Goal: Transaction & Acquisition: Purchase product/service

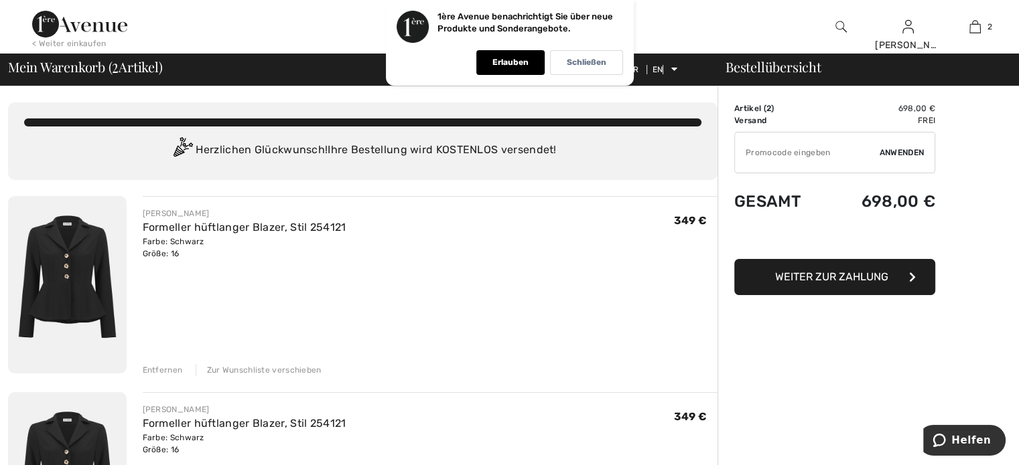
click at [96, 272] on img at bounding box center [67, 284] width 119 height 177
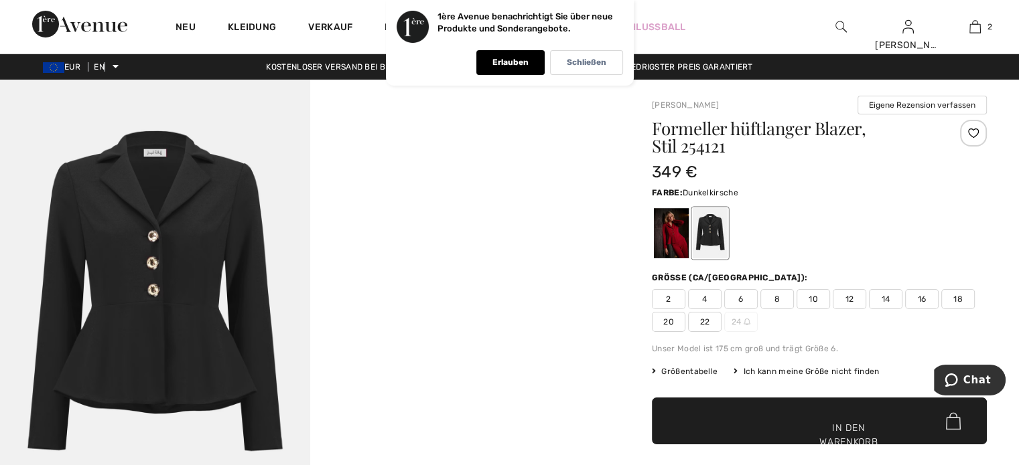
click at [670, 232] on div at bounding box center [671, 233] width 35 height 50
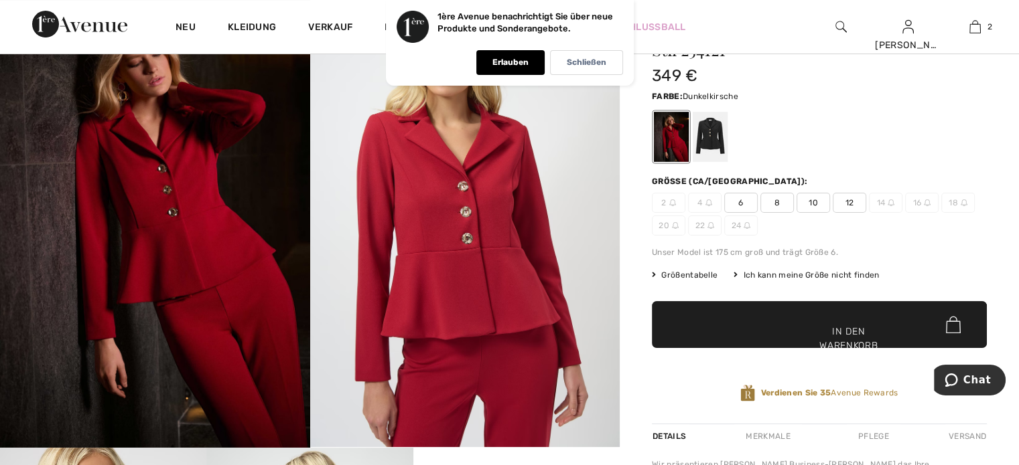
scroll to position [134, 0]
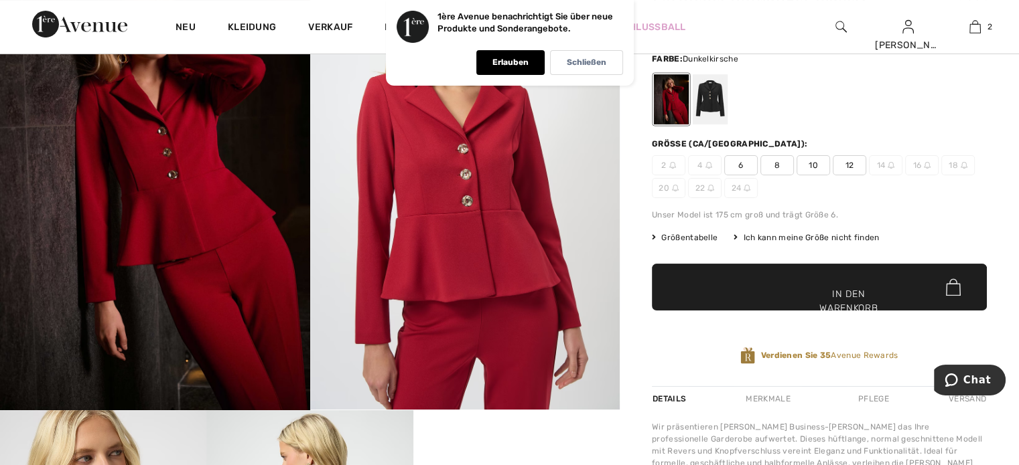
click at [879, 165] on font "14" at bounding box center [881, 165] width 9 height 9
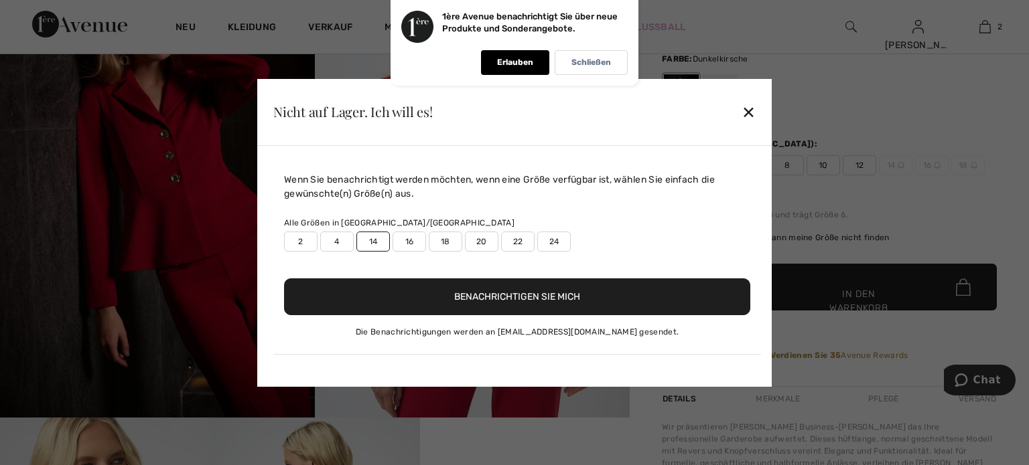
click at [411, 238] on font "16" at bounding box center [409, 241] width 9 height 9
click at [473, 294] on font "Benachrichtigen Sie mich" at bounding box center [517, 296] width 126 height 11
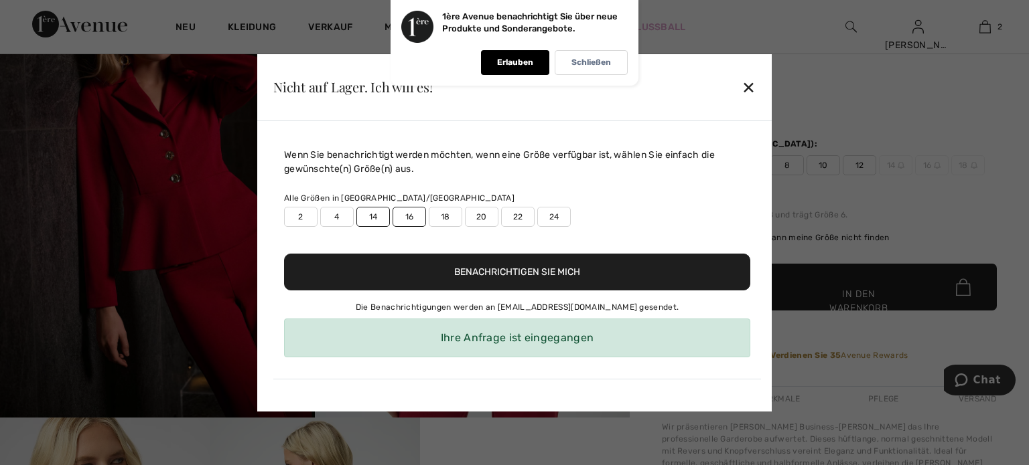
click at [372, 214] on font "14" at bounding box center [373, 216] width 9 height 9
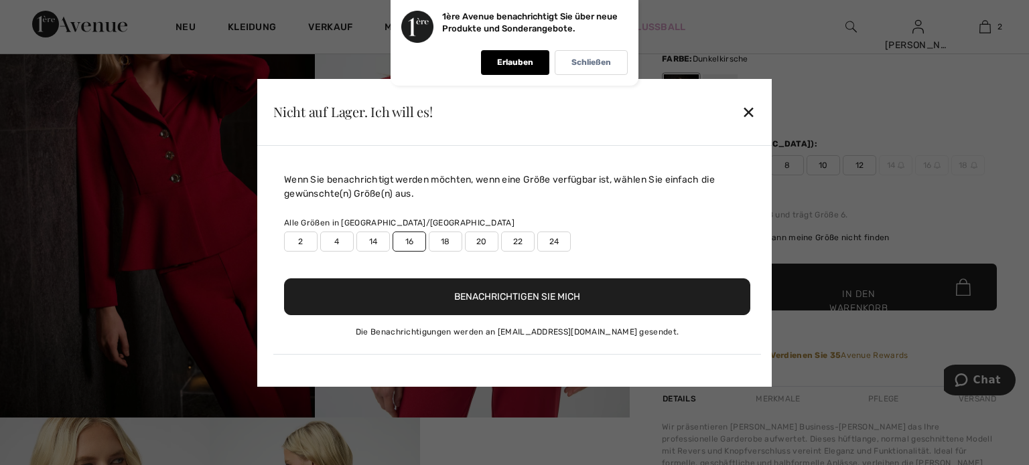
click at [747, 112] on font "✕" at bounding box center [748, 112] width 14 height 19
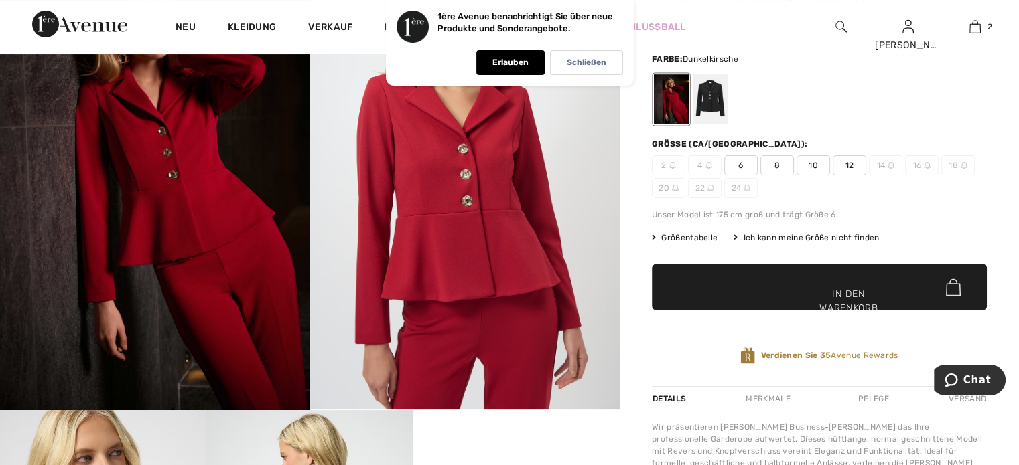
click at [880, 165] on font "14" at bounding box center [881, 165] width 9 height 9
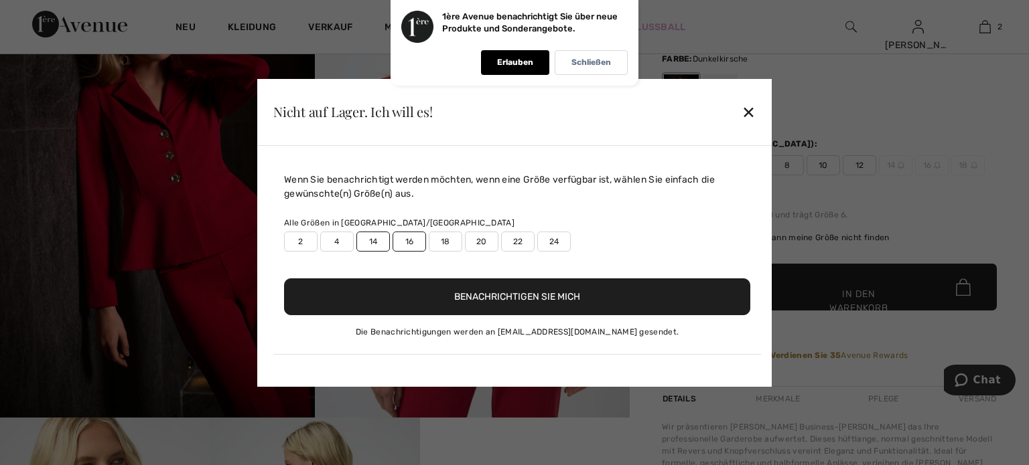
click at [753, 111] on font "✕" at bounding box center [748, 112] width 14 height 19
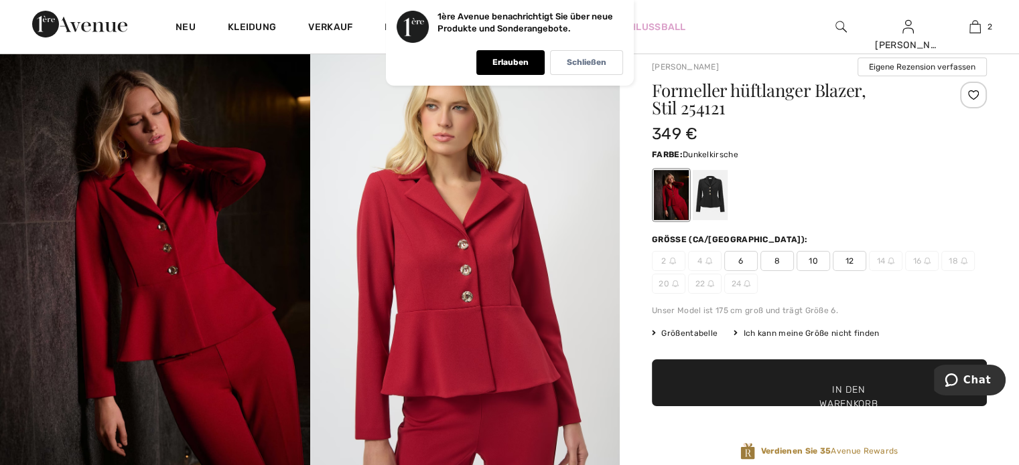
scroll to position [0, 0]
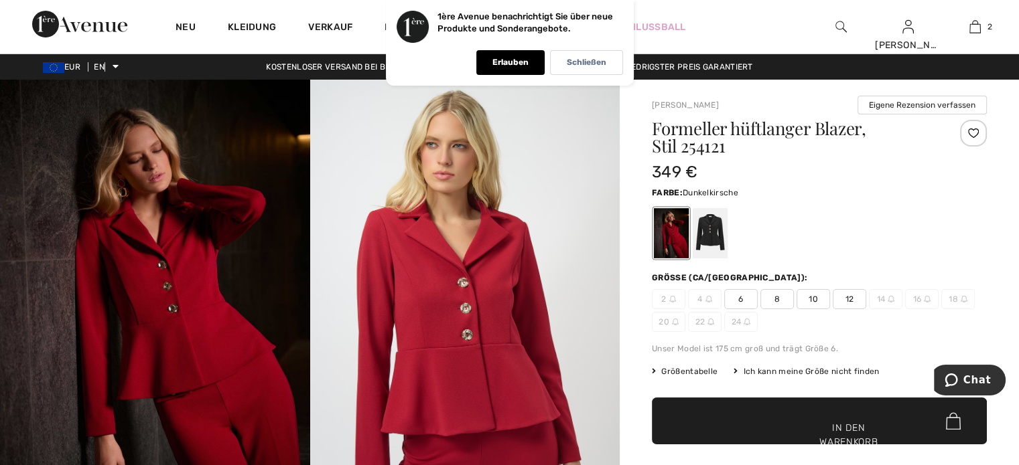
click at [852, 297] on font "12" at bounding box center [849, 299] width 9 height 9
click at [677, 370] on font "Größentabelle" at bounding box center [689, 371] width 56 height 9
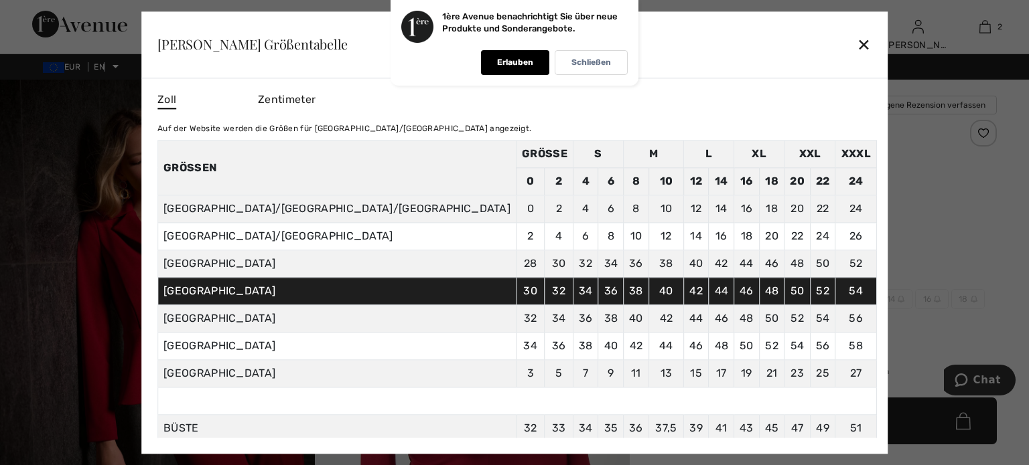
click at [857, 42] on font "✕" at bounding box center [864, 45] width 14 height 19
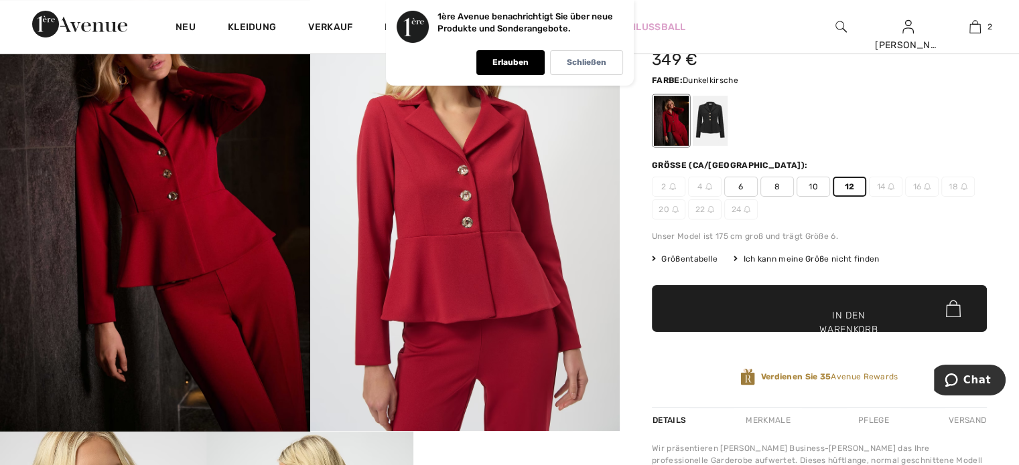
scroll to position [134, 0]
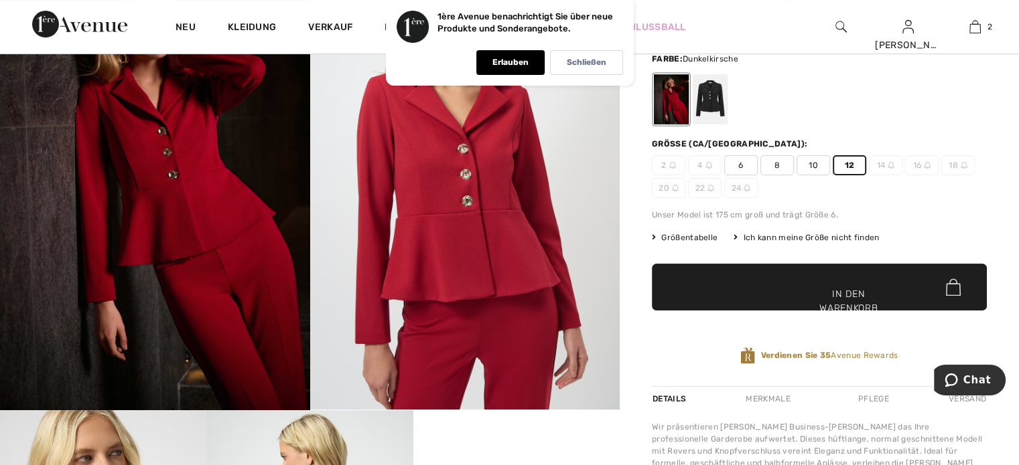
click at [795, 235] on font "Ich kann meine Größe nicht finden" at bounding box center [811, 237] width 136 height 9
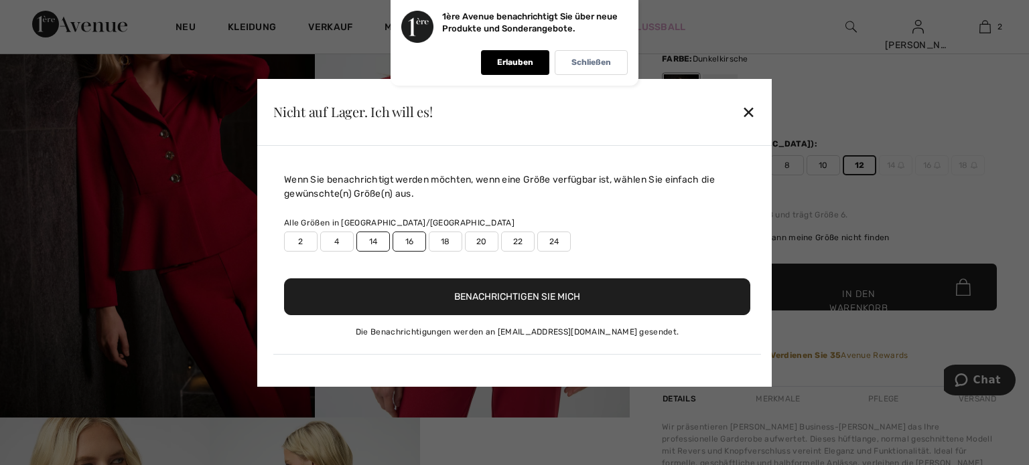
click at [410, 238] on font "16" at bounding box center [409, 241] width 9 height 9
click at [409, 241] on font "16" at bounding box center [409, 241] width 9 height 9
click at [378, 238] on label "14" at bounding box center [372, 242] width 33 height 20
click at [632, 287] on button "Benachrichtigen Sie mich" at bounding box center [517, 297] width 466 height 37
click at [747, 85] on div "Nicht auf Lager. Ich will es! ✕" at bounding box center [514, 112] width 514 height 67
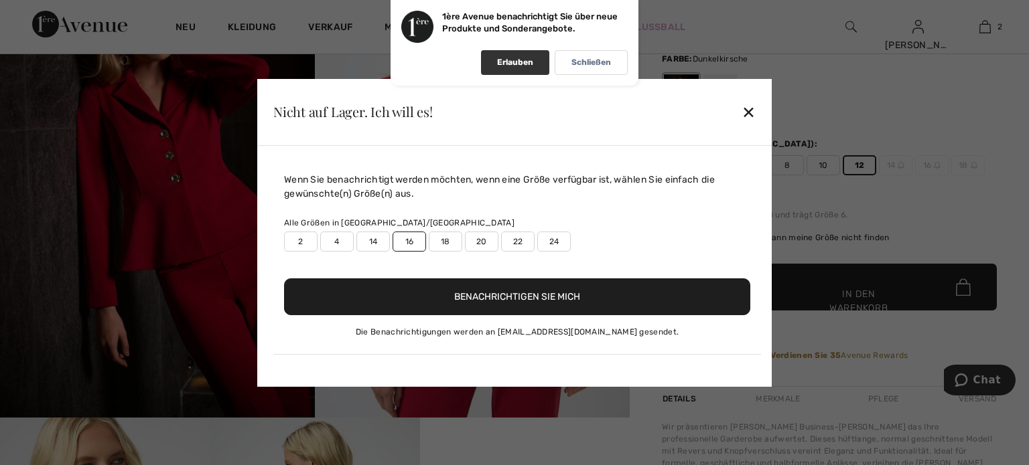
click at [533, 61] on div "Erlauben" at bounding box center [515, 62] width 68 height 25
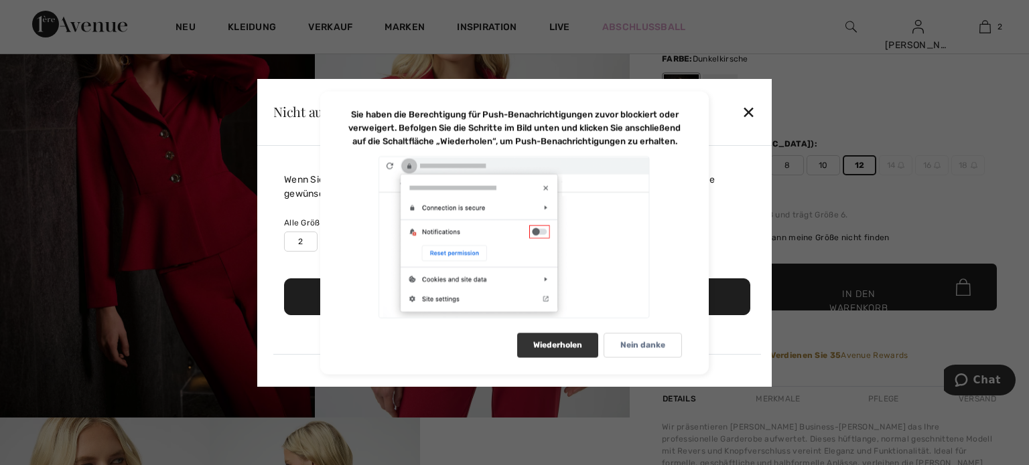
click at [560, 348] on font "Wiederholen" at bounding box center [557, 344] width 49 height 9
click at [555, 342] on font "Wiederholen" at bounding box center [557, 344] width 49 height 9
click at [751, 105] on font "✕" at bounding box center [748, 112] width 14 height 19
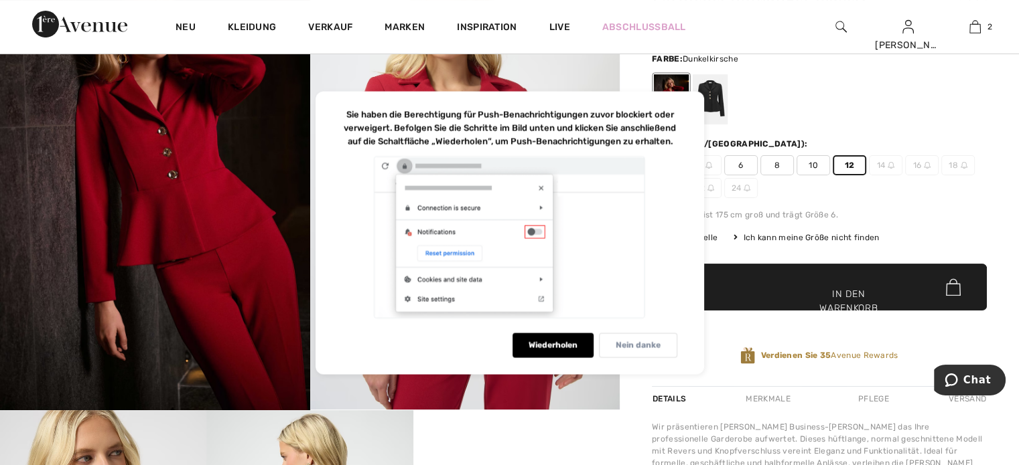
click at [621, 344] on font "Nein danke" at bounding box center [637, 344] width 45 height 9
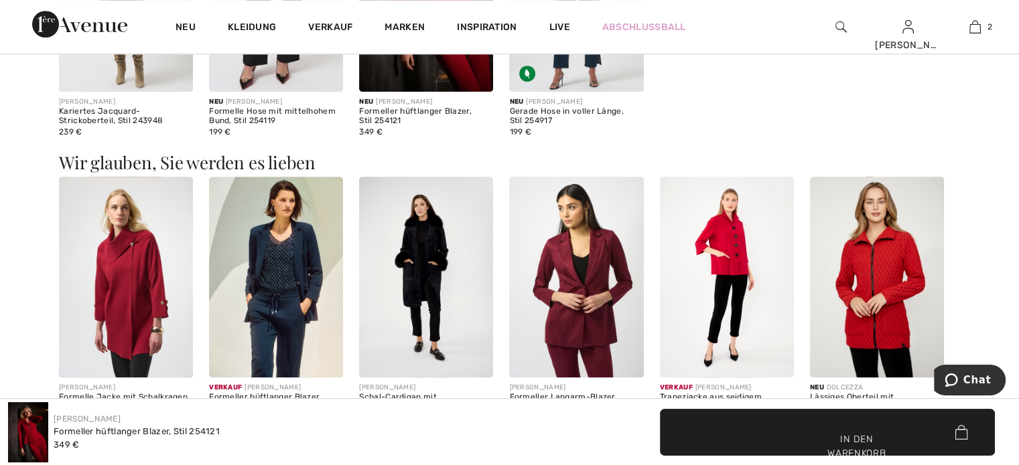
scroll to position [1339, 0]
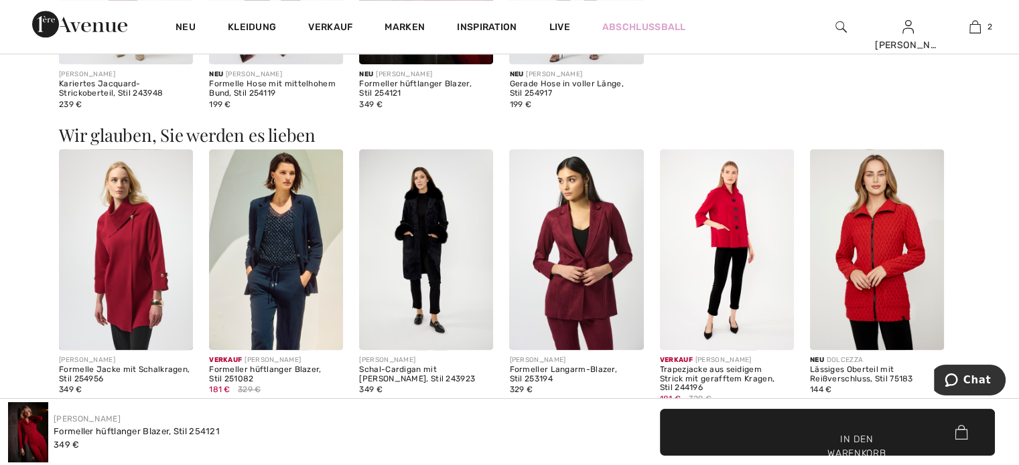
click at [742, 261] on img at bounding box center [727, 249] width 134 height 201
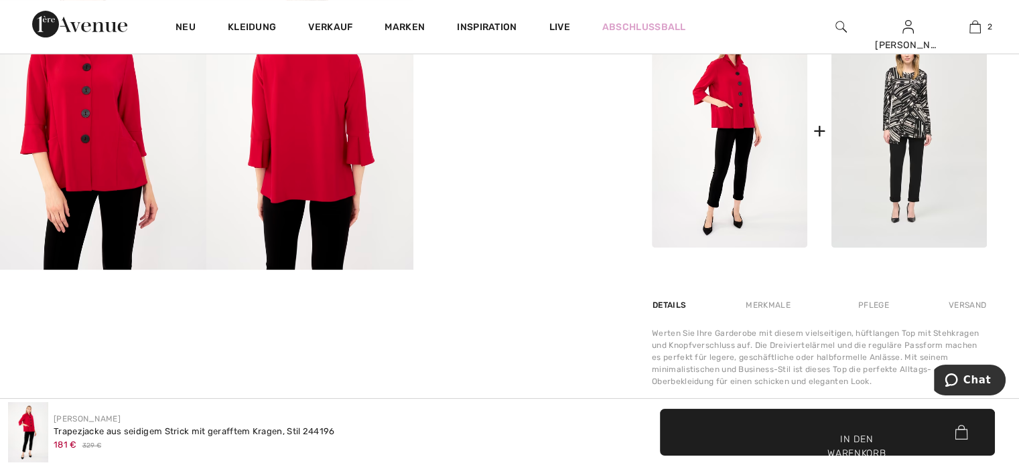
scroll to position [804, 0]
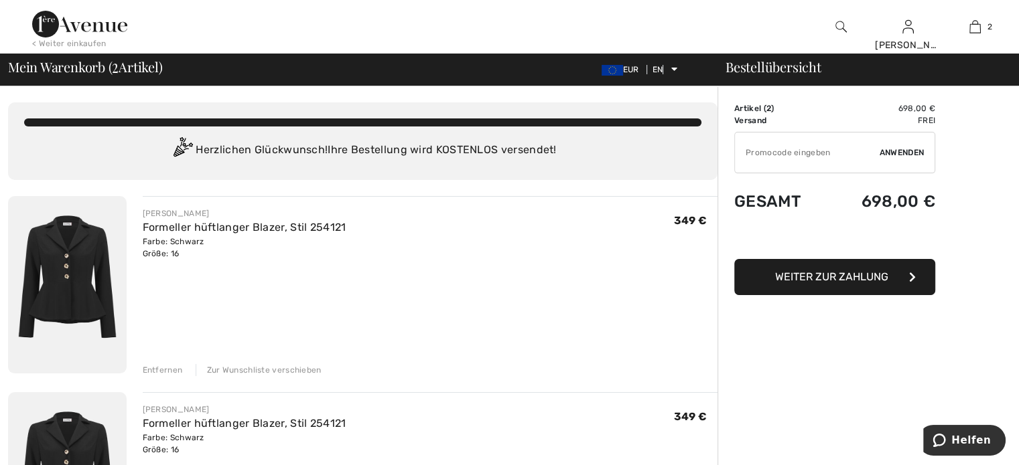
scroll to position [134, 0]
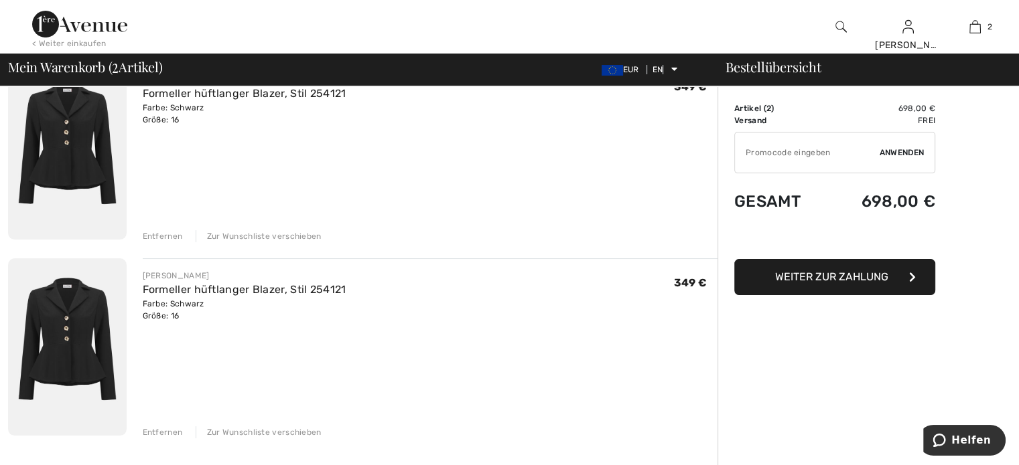
click at [155, 429] on font "Entfernen" at bounding box center [163, 432] width 40 height 9
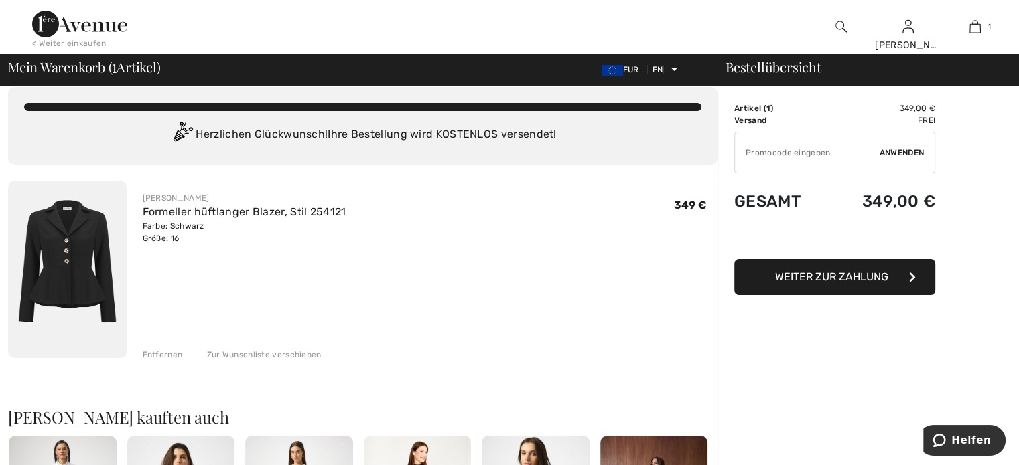
scroll to position [0, 0]
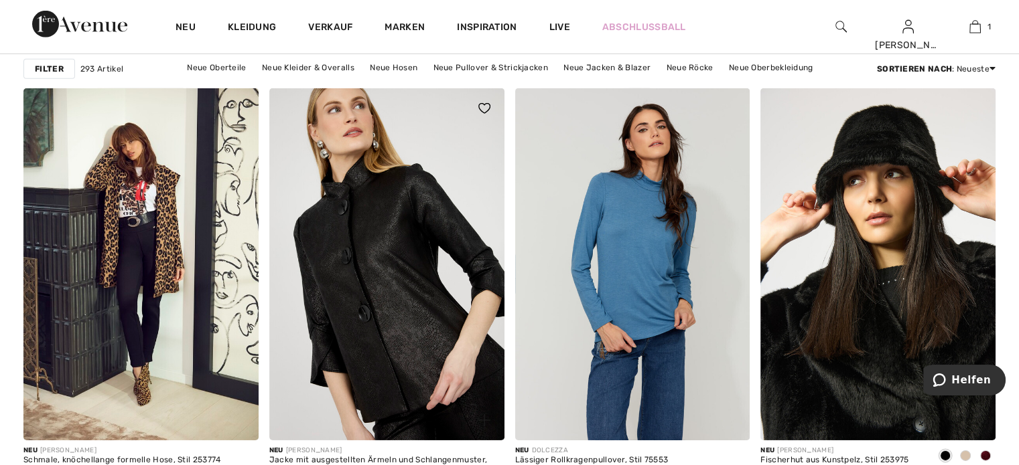
scroll to position [4152, 0]
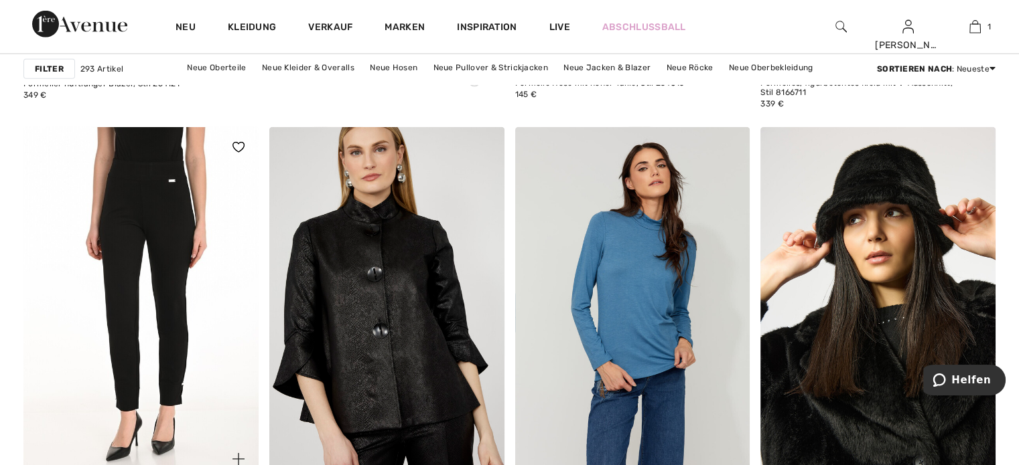
click at [184, 282] on img at bounding box center [140, 303] width 235 height 352
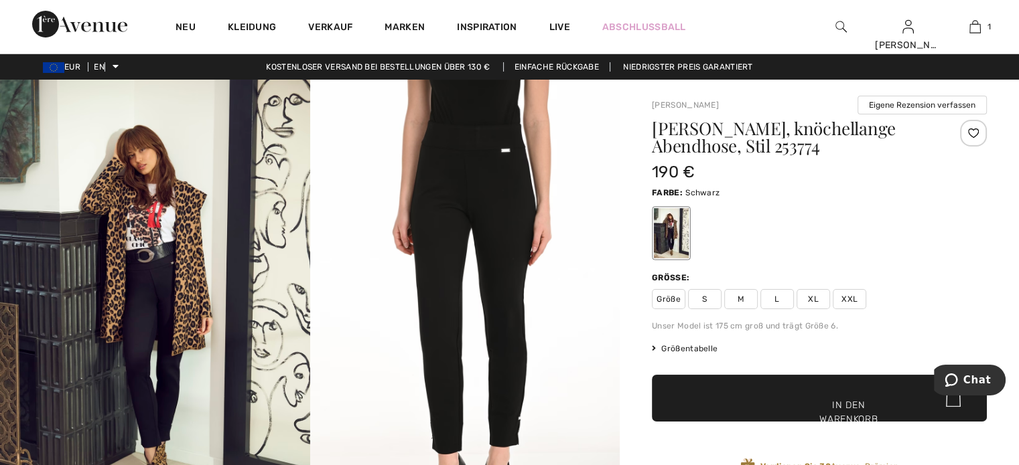
click at [126, 240] on img at bounding box center [155, 312] width 310 height 465
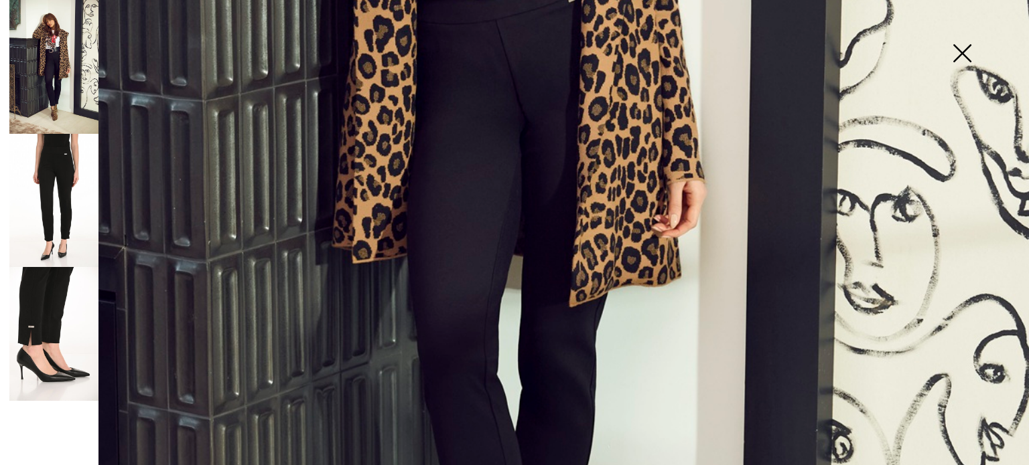
scroll to position [670, 0]
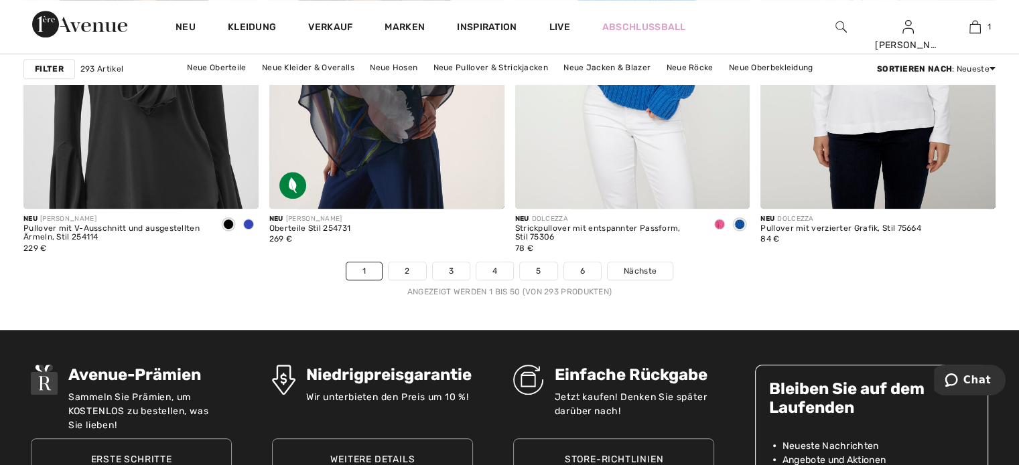
scroll to position [6161, 0]
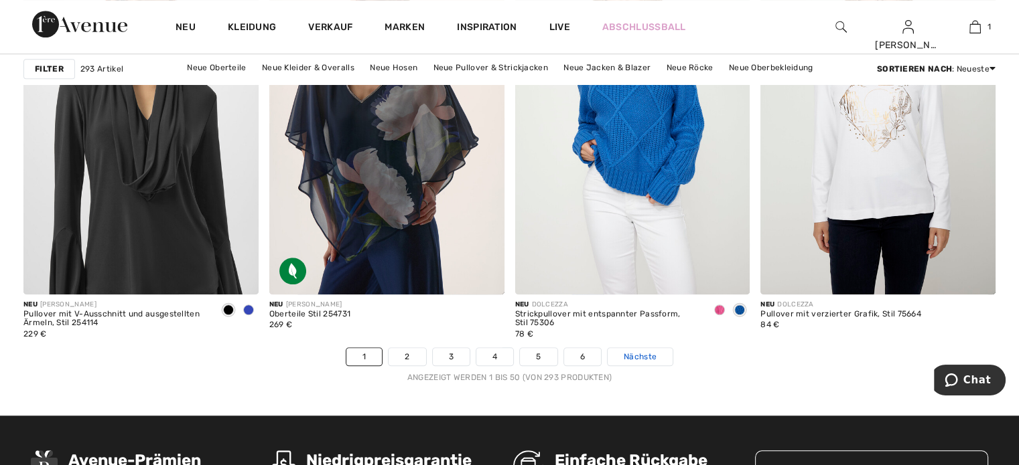
click at [635, 356] on font "Nächste" at bounding box center [639, 356] width 33 height 9
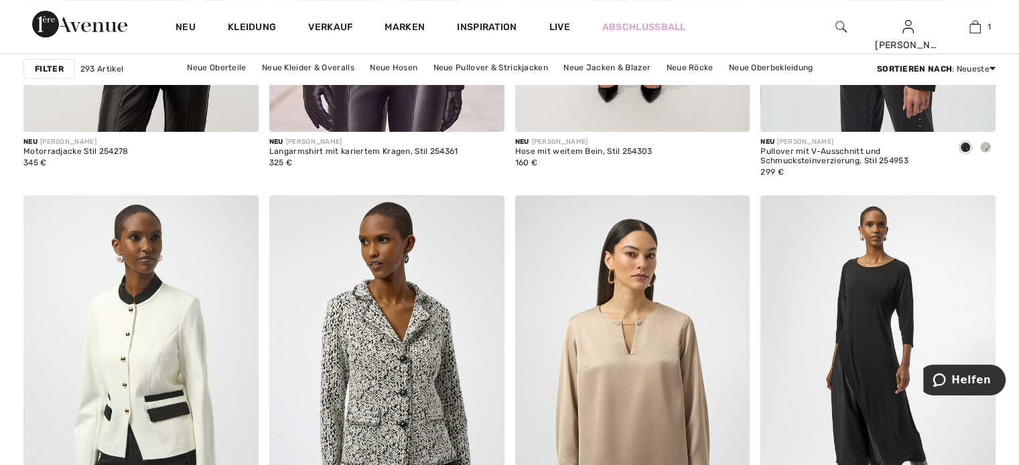
scroll to position [5625, 0]
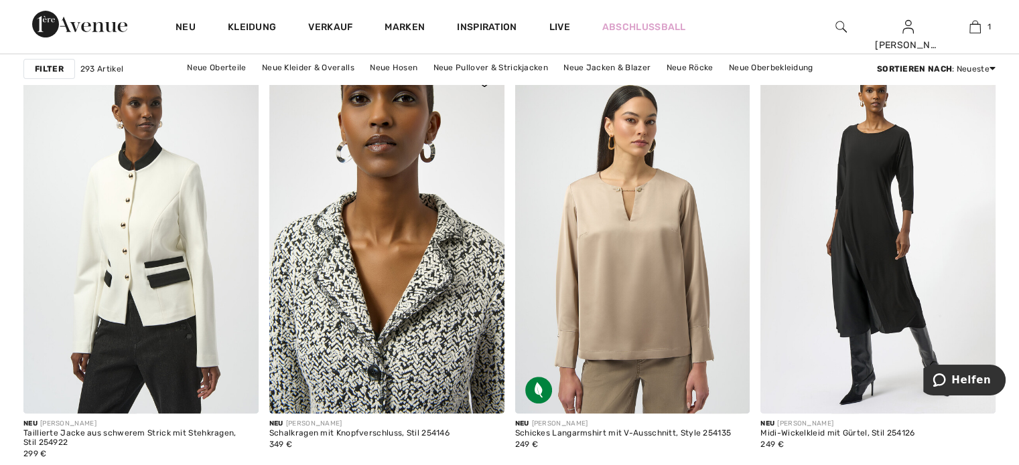
click at [420, 284] on img at bounding box center [386, 238] width 235 height 352
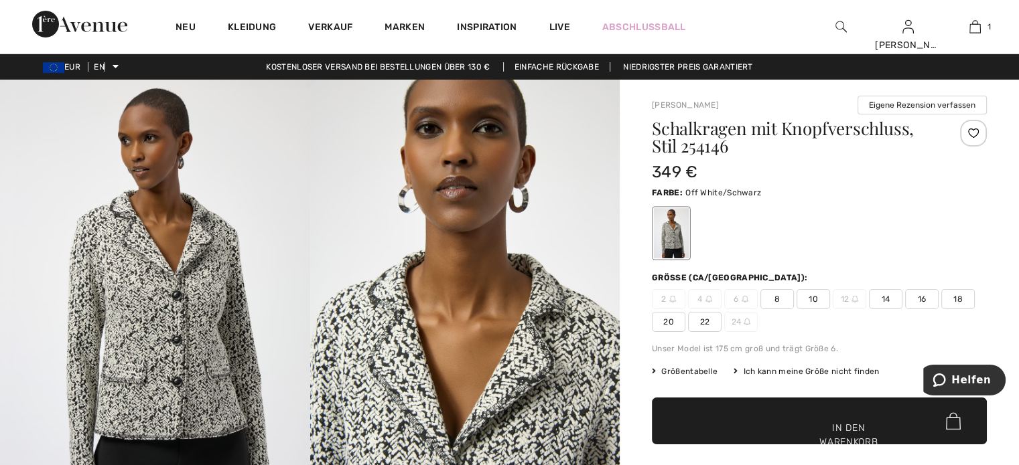
click at [925, 297] on font "16" at bounding box center [921, 299] width 9 height 9
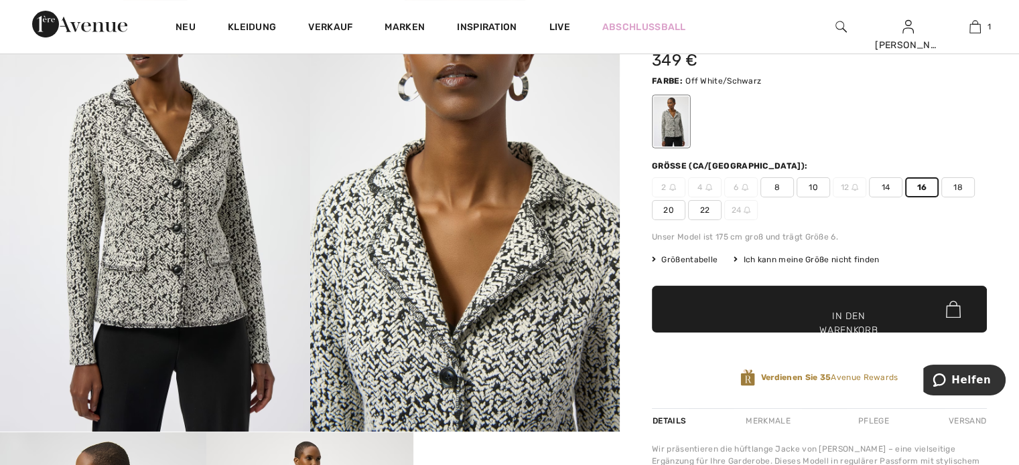
scroll to position [134, 0]
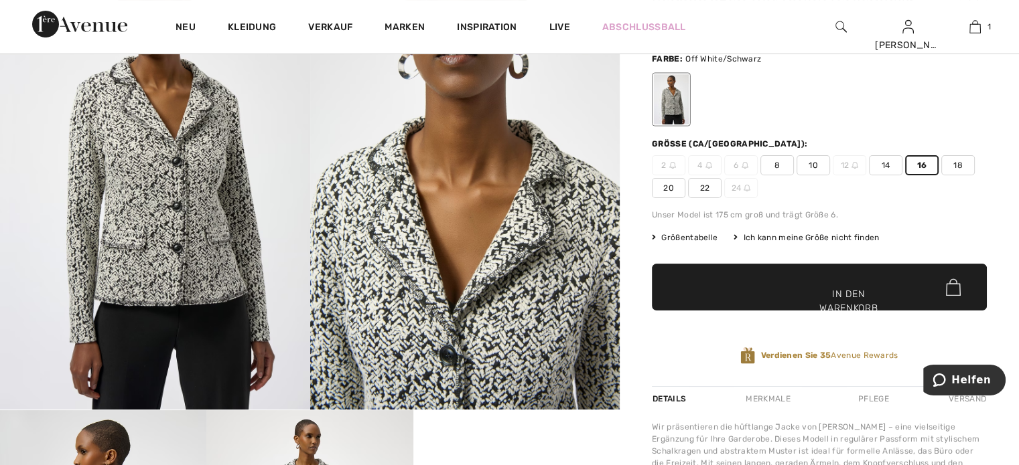
click at [863, 285] on span "✔ Zur Tasche hinzugefügt In den Warenkorb" at bounding box center [819, 287] width 335 height 47
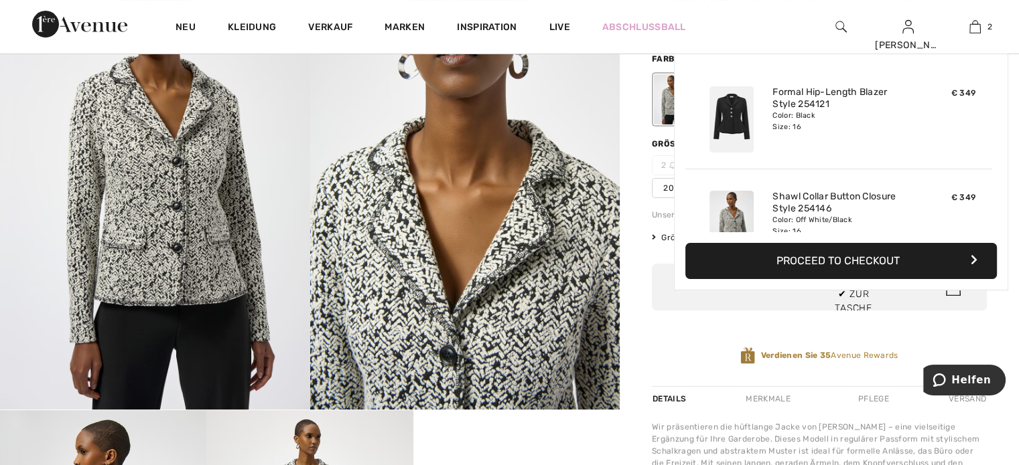
scroll to position [41, 0]
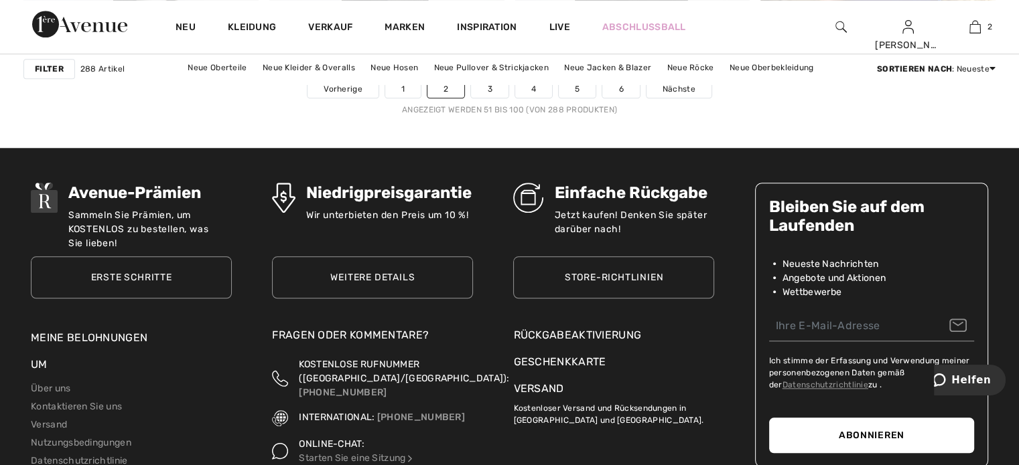
scroll to position [6161, 0]
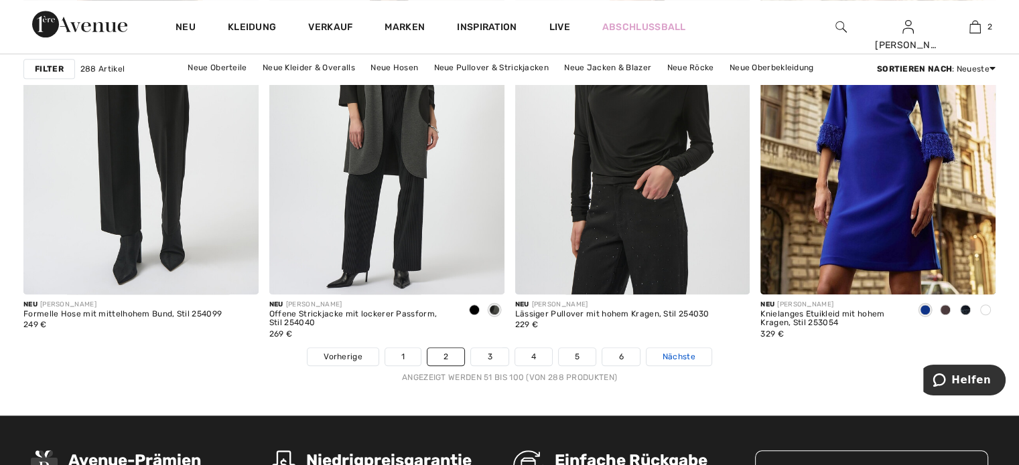
click at [670, 354] on font "Nächste" at bounding box center [678, 356] width 33 height 9
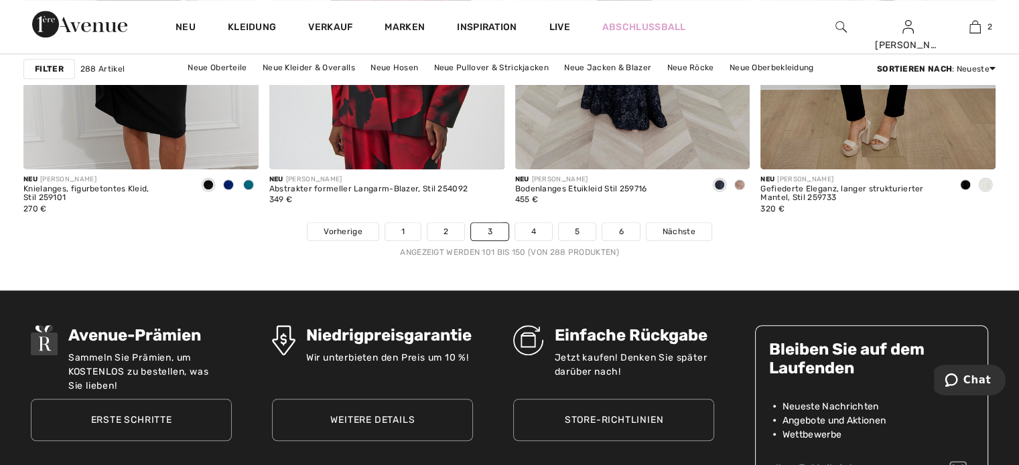
scroll to position [6429, 0]
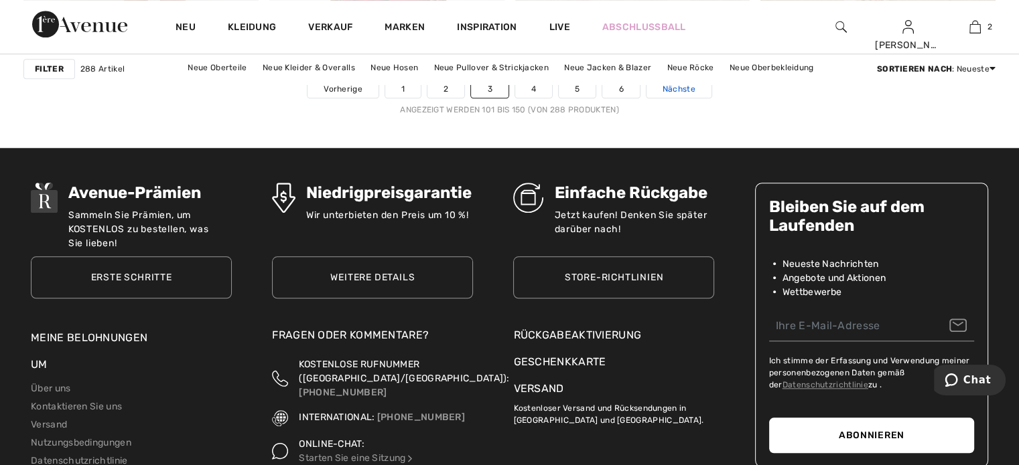
click at [664, 85] on font "Nächste" at bounding box center [678, 88] width 33 height 9
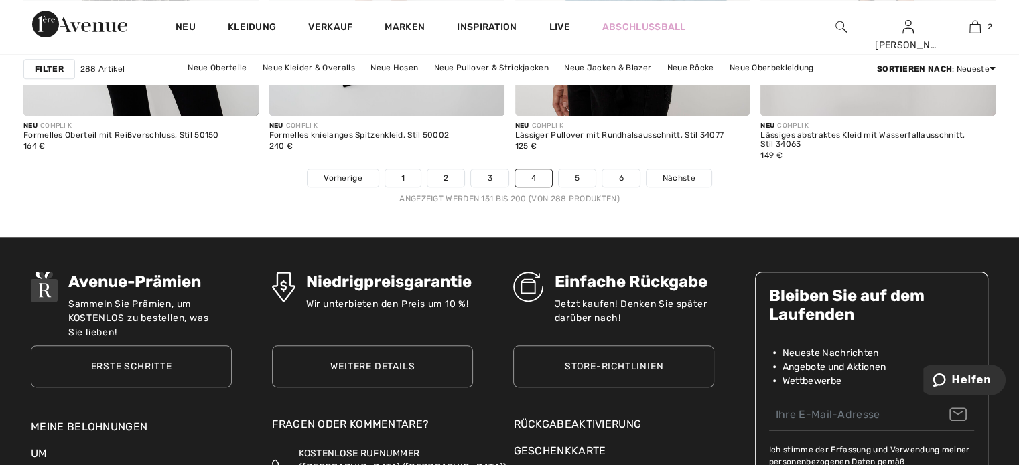
scroll to position [6429, 0]
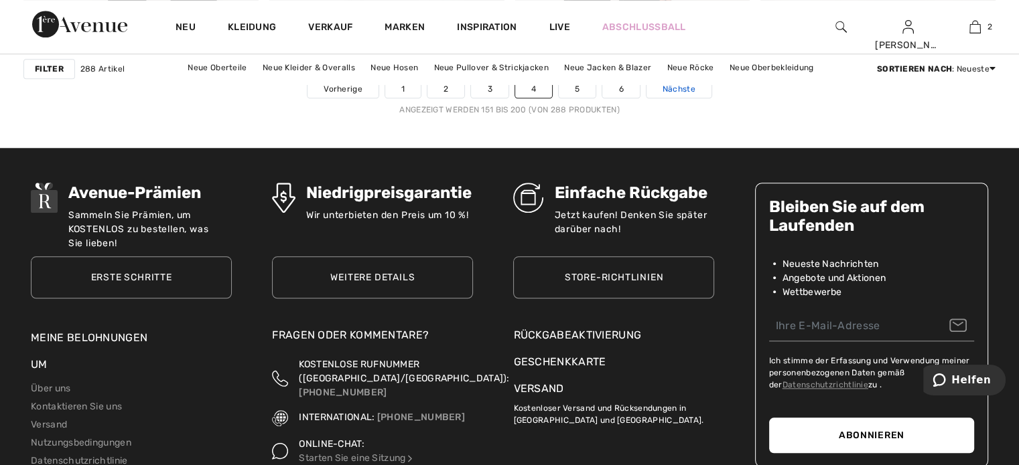
click at [694, 85] on link "Nächste" at bounding box center [678, 88] width 65 height 17
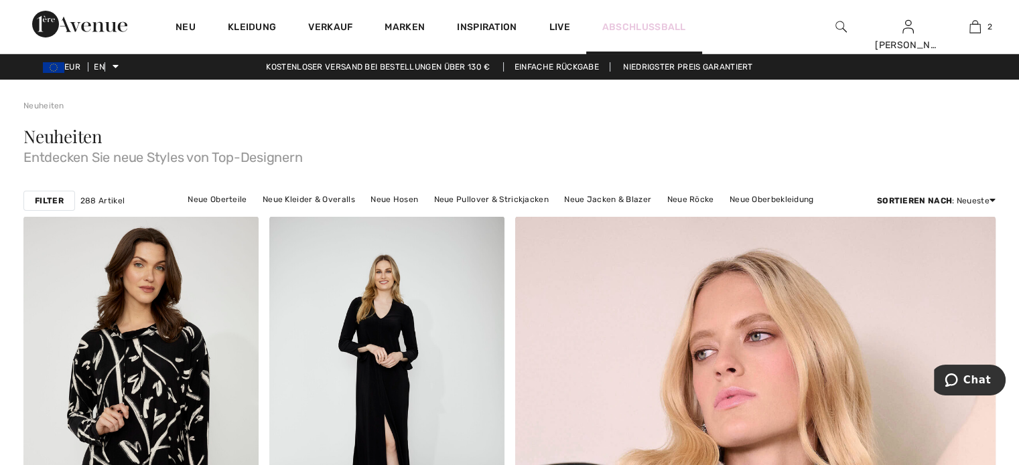
click at [648, 27] on font "Abschlussball" at bounding box center [644, 26] width 84 height 11
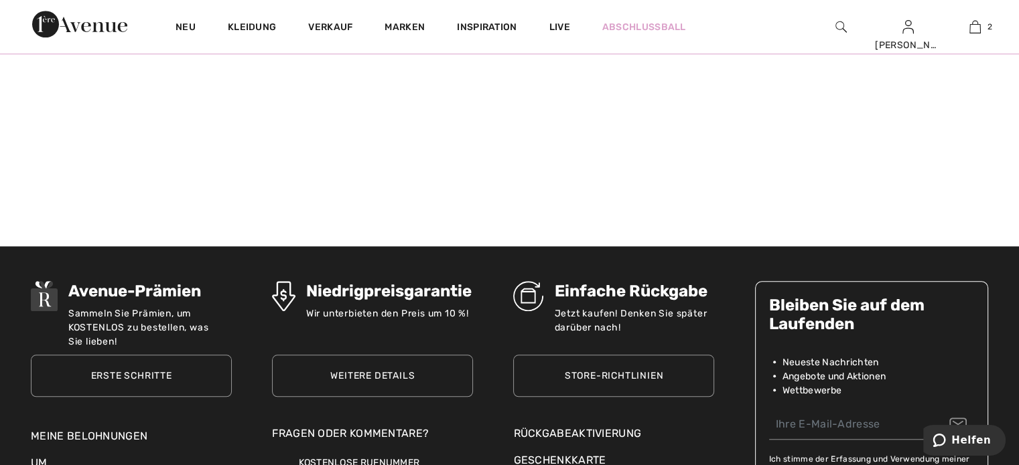
scroll to position [1072, 0]
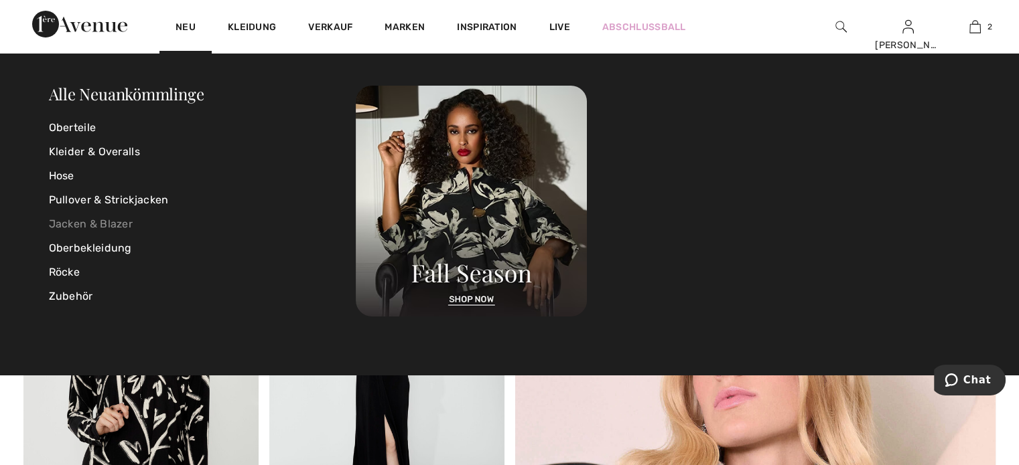
click at [131, 220] on font "Jacken & Blazer" at bounding box center [91, 224] width 84 height 13
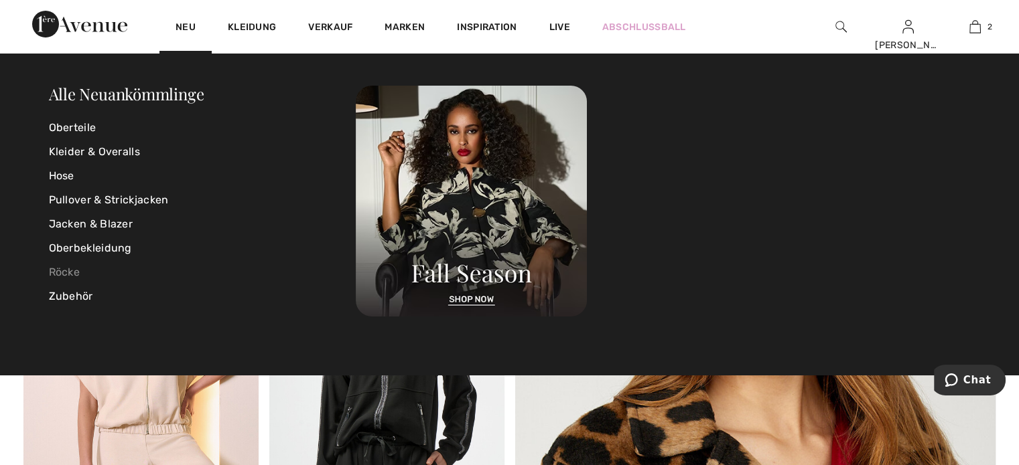
click at [62, 270] on font "Röcke" at bounding box center [64, 272] width 31 height 13
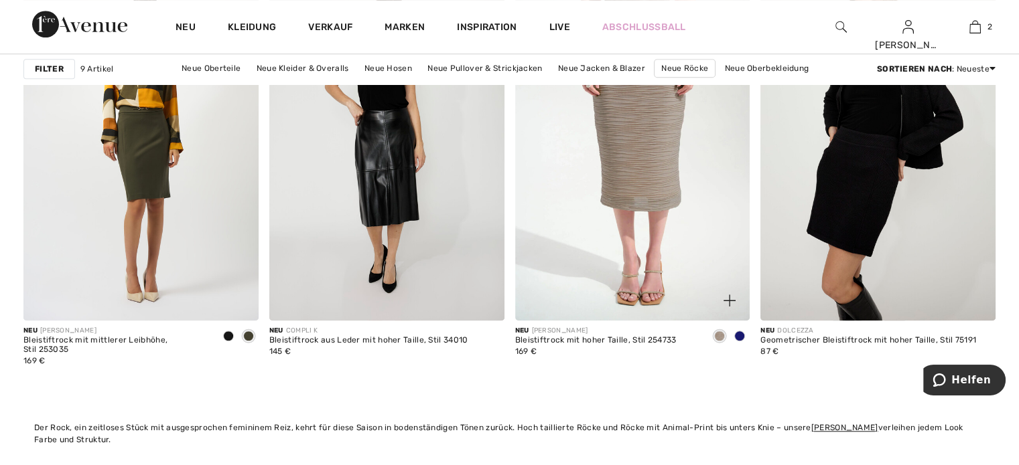
scroll to position [1072, 0]
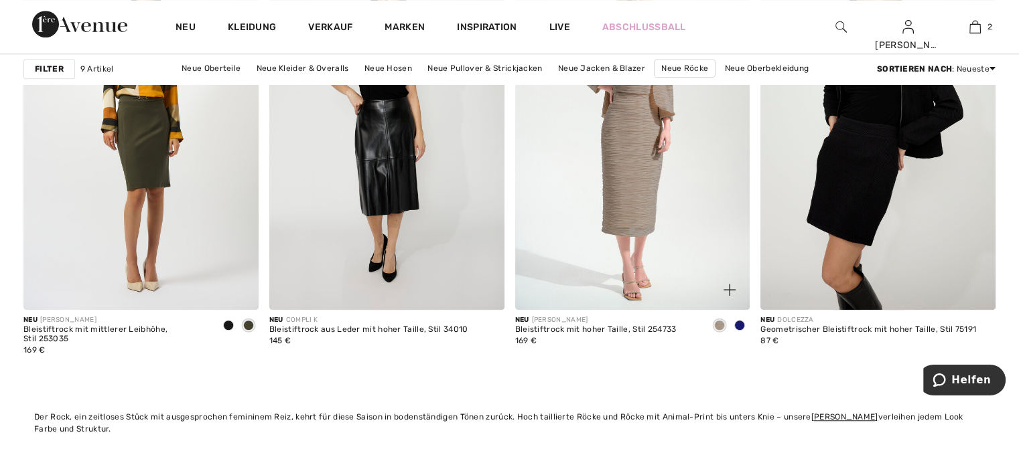
click at [734, 325] on span at bounding box center [739, 325] width 11 height 11
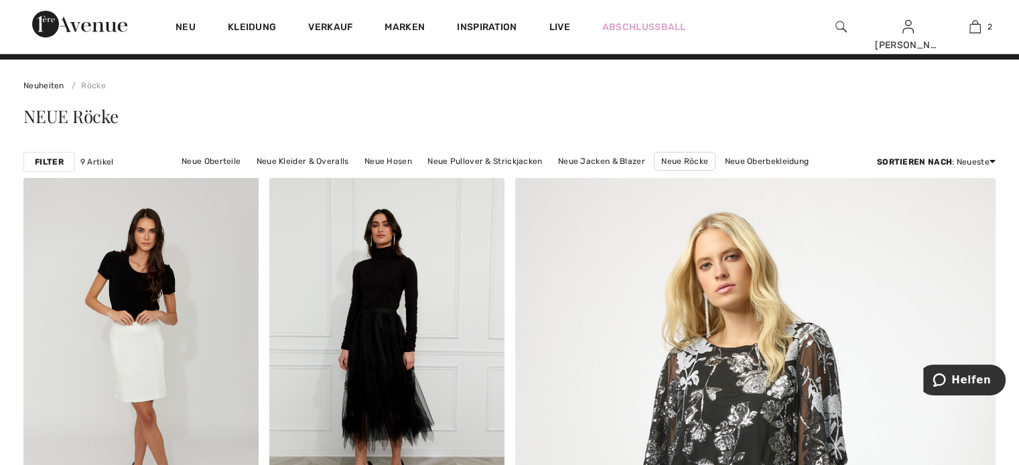
scroll to position [0, 0]
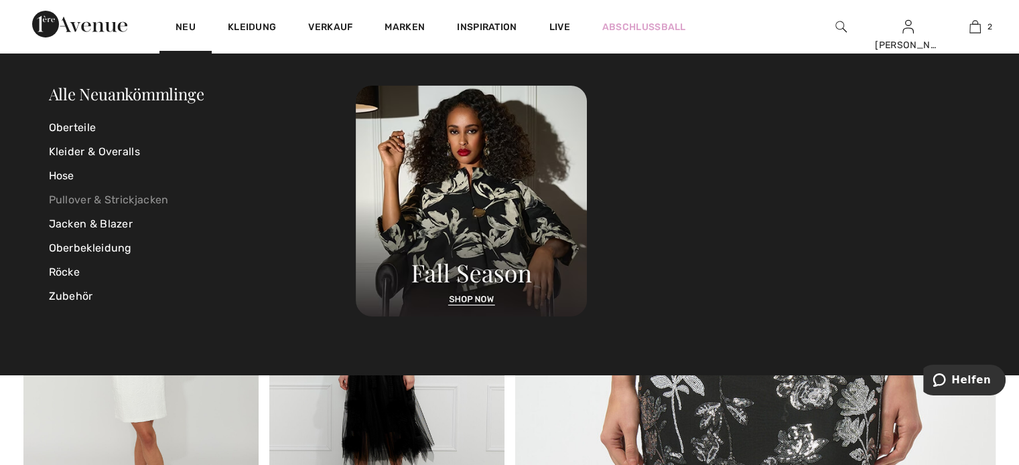
click at [118, 197] on font "Pullover & Strickjacken" at bounding box center [109, 200] width 120 height 13
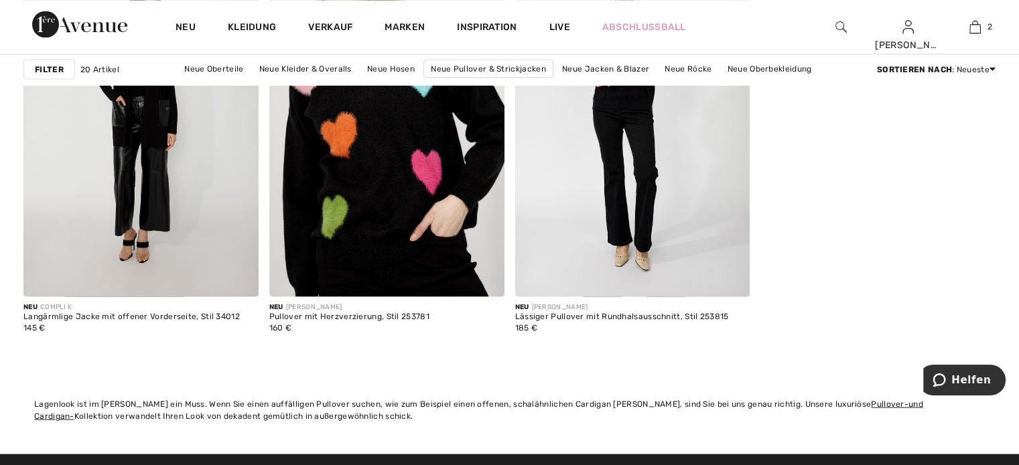
scroll to position [2679, 0]
